Goal: Information Seeking & Learning: Learn about a topic

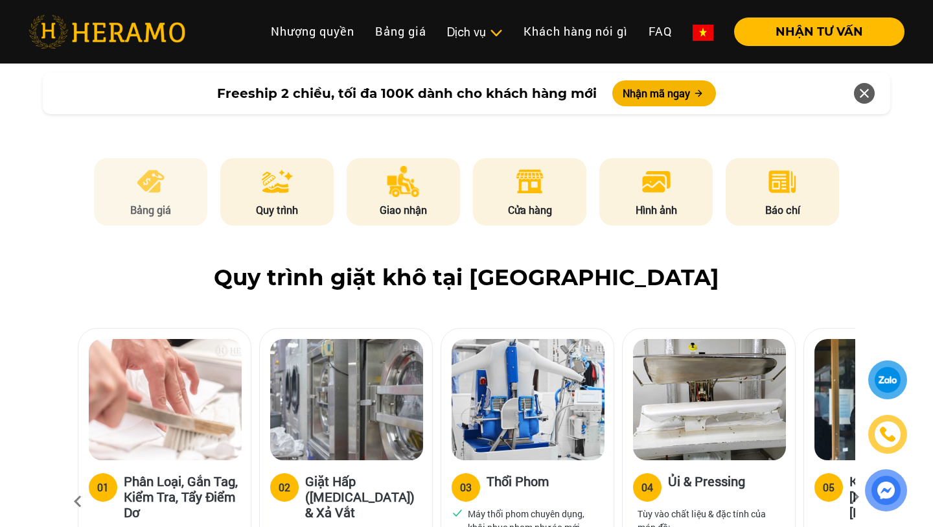
click at [171, 202] on p "Bảng giá" at bounding box center [151, 210] width 114 height 16
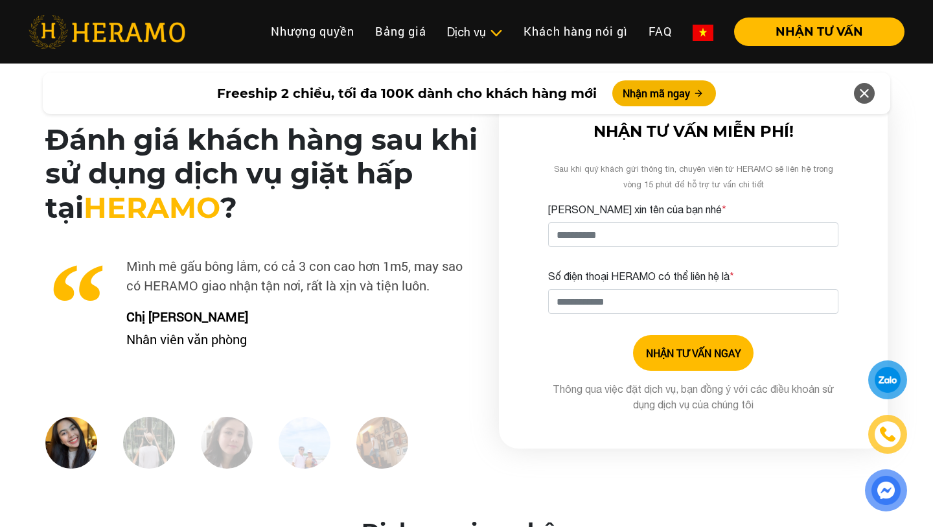
scroll to position [3184, 0]
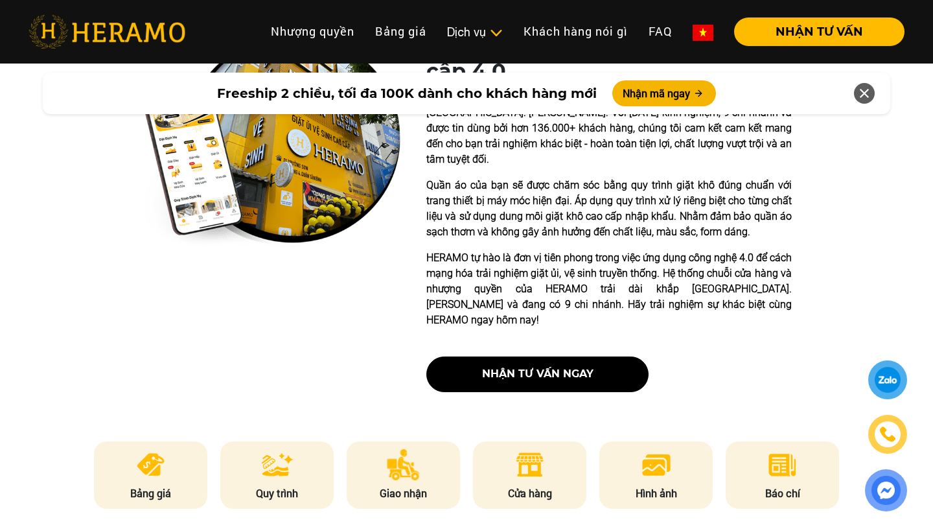
scroll to position [351, 0]
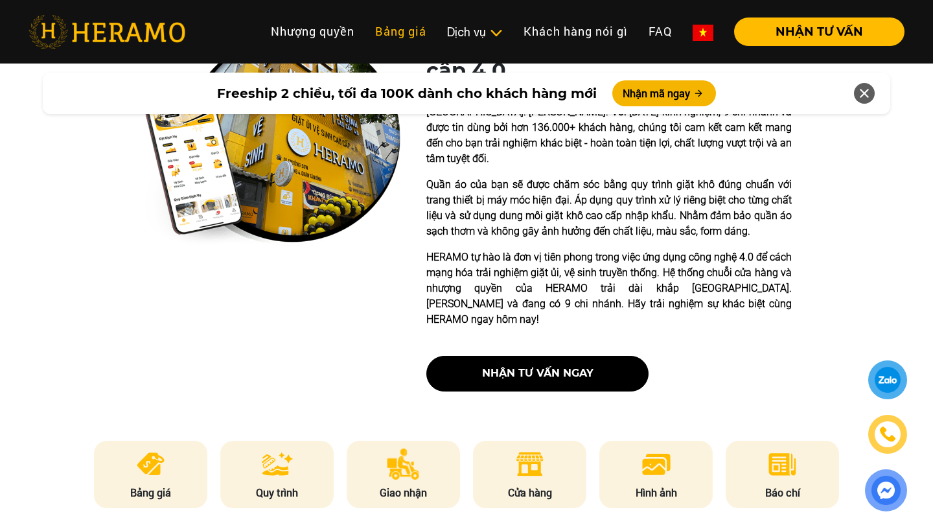
click at [395, 29] on link "Bảng giá" at bounding box center [401, 31] width 72 height 28
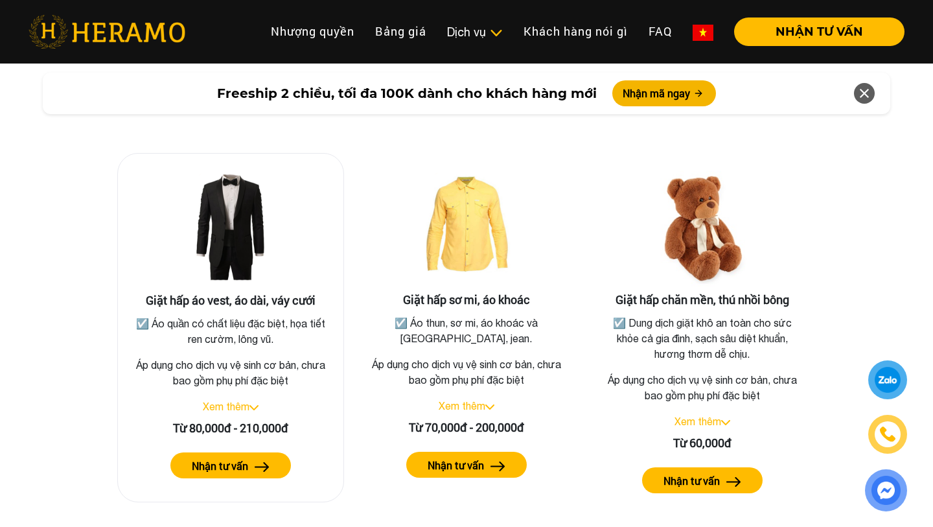
click at [233, 400] on link "Xem thêm" at bounding box center [226, 406] width 47 height 12
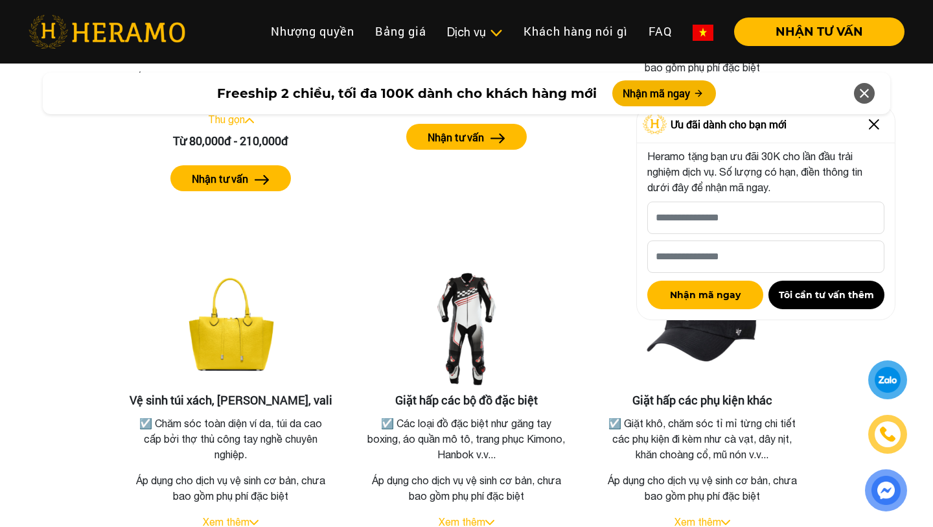
scroll to position [2653, 0]
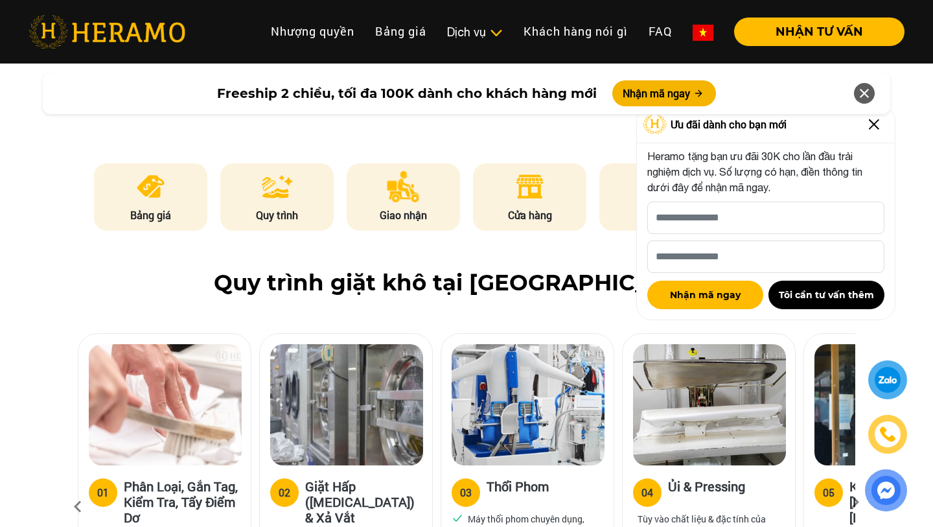
scroll to position [627, 0]
